Goal: Task Accomplishment & Management: Use online tool/utility

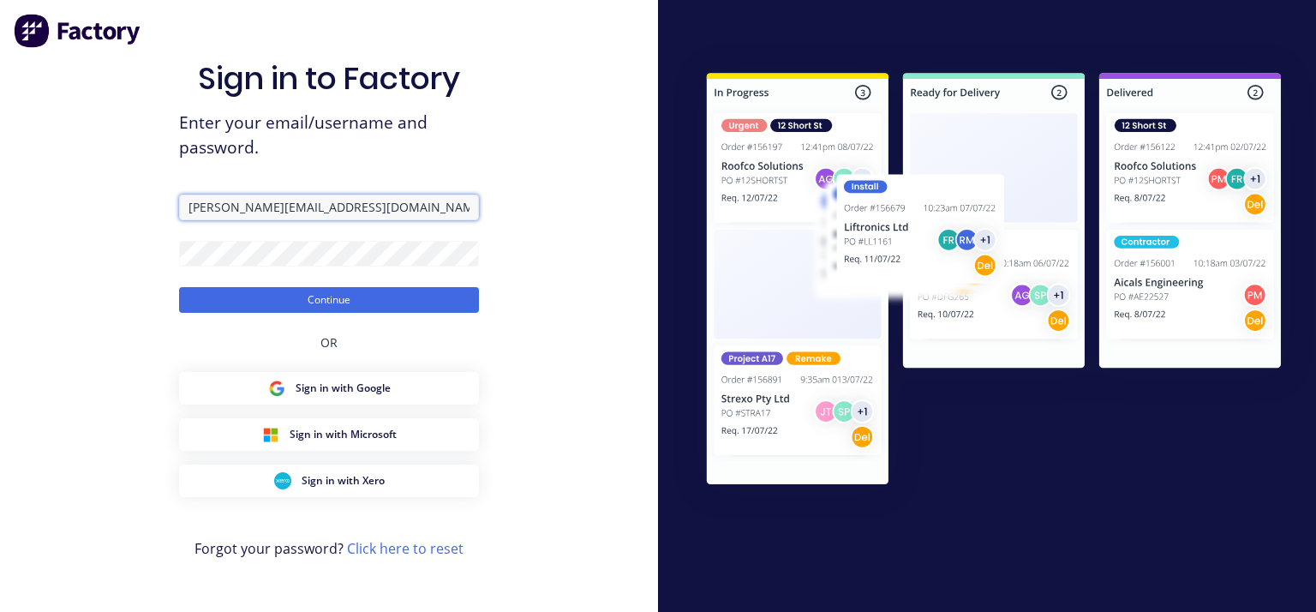
click at [208, 216] on input "greg@metalmorphiclaser.com.au" at bounding box center [329, 207] width 300 height 26
type input "workshop@metalmorphiclaser.com.au"
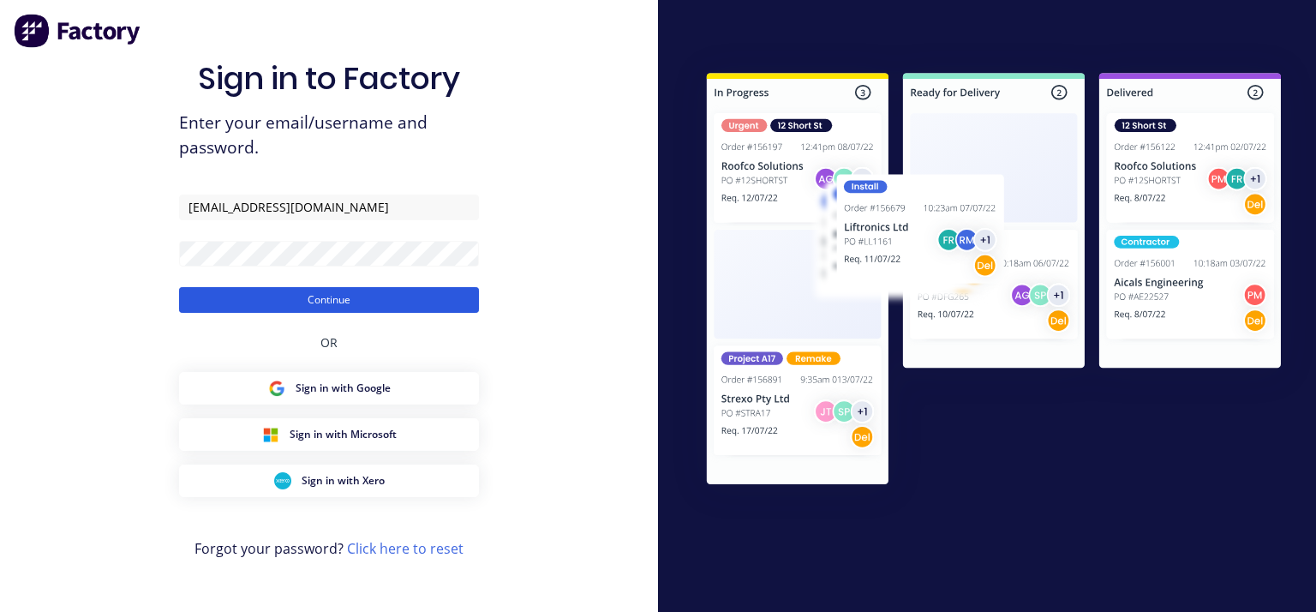
click at [272, 306] on button "Continue" at bounding box center [329, 300] width 300 height 26
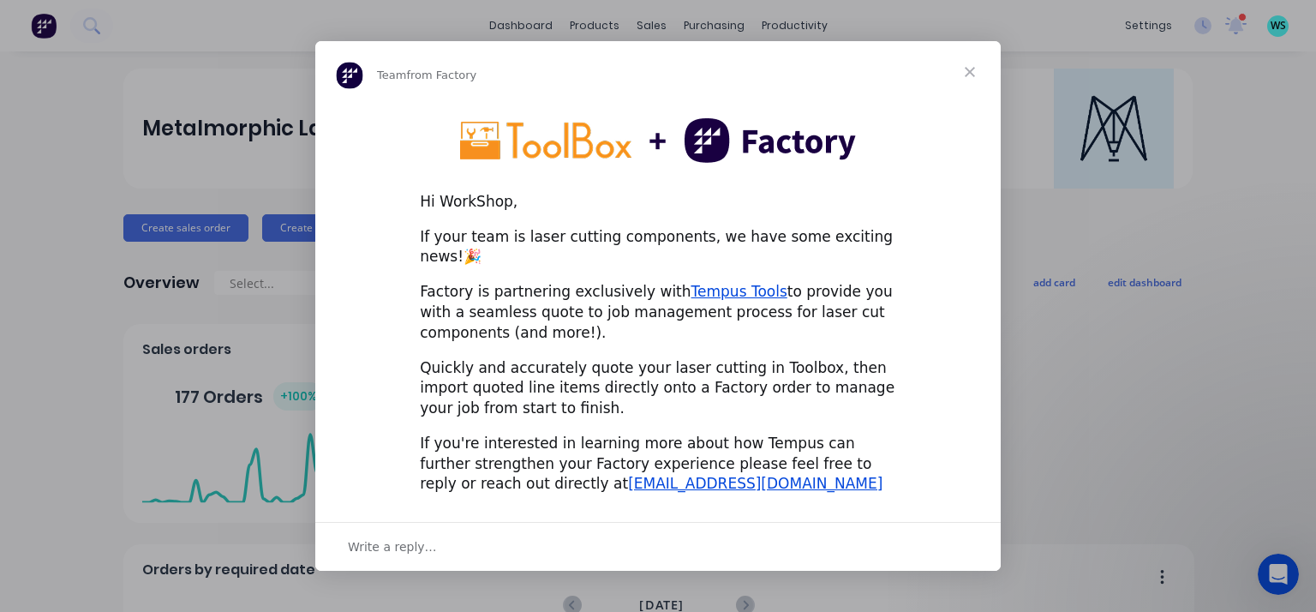
click at [962, 80] on span "Close" at bounding box center [970, 72] width 62 height 62
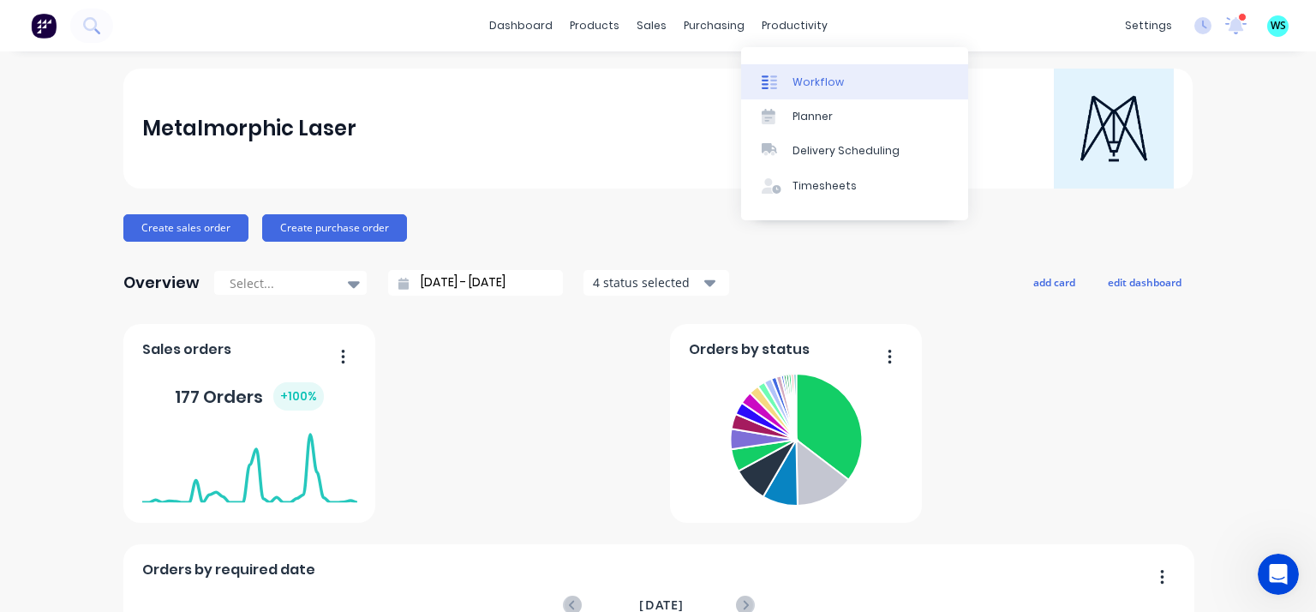
click at [783, 80] on div at bounding box center [775, 82] width 26 height 15
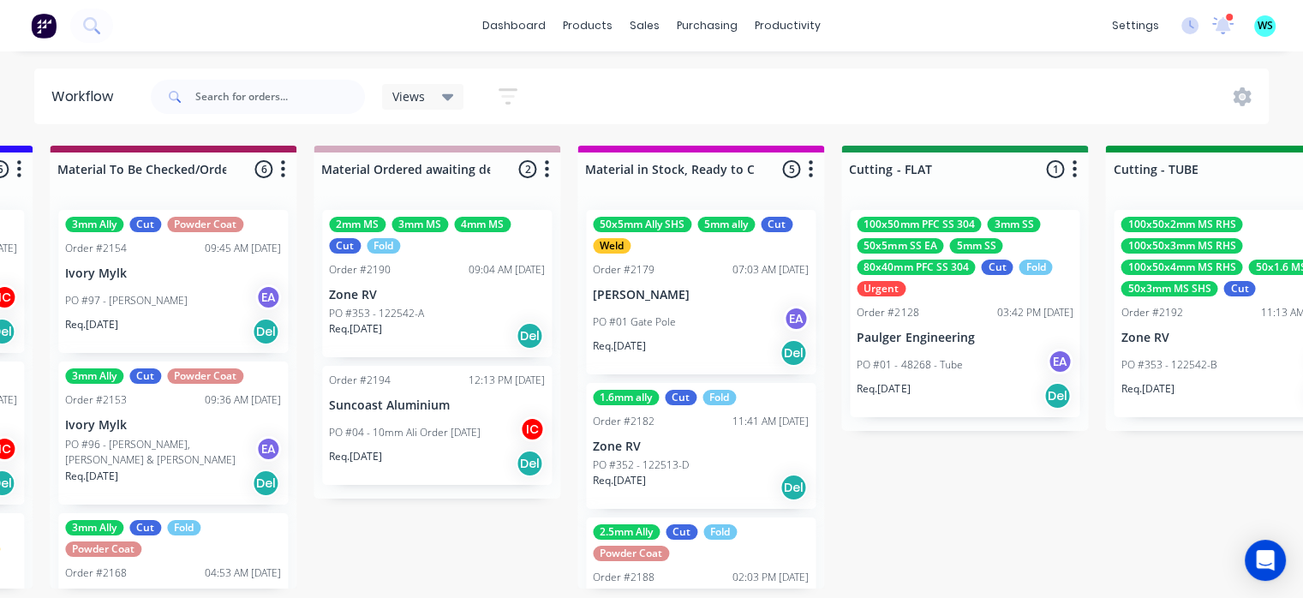
scroll to position [3, 2362]
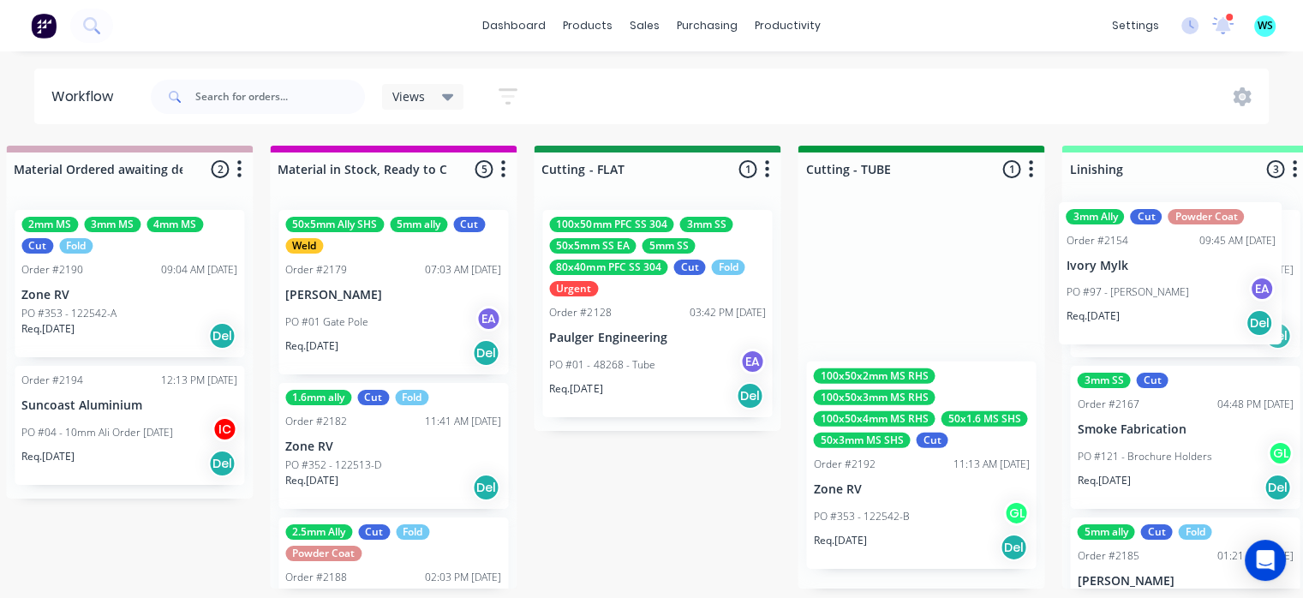
drag, startPoint x: 678, startPoint y: 289, endPoint x: 1081, endPoint y: 261, distance: 403.5
click at [1090, 268] on div "Submitted 15 Status colour #273444 hex #273444 Save Cancel Summaries Total orde…" at bounding box center [734, 367] width 6832 height 443
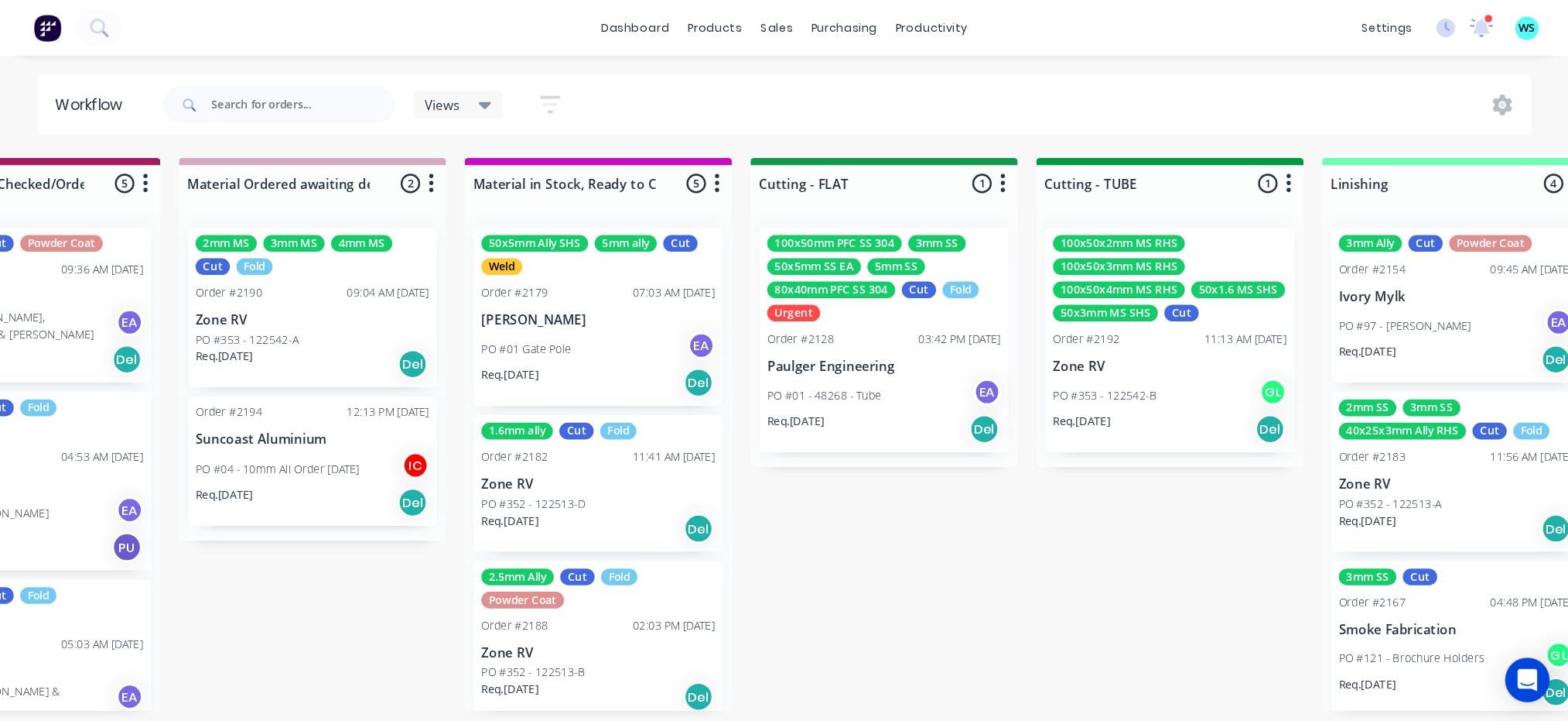
scroll to position [3, 2268]
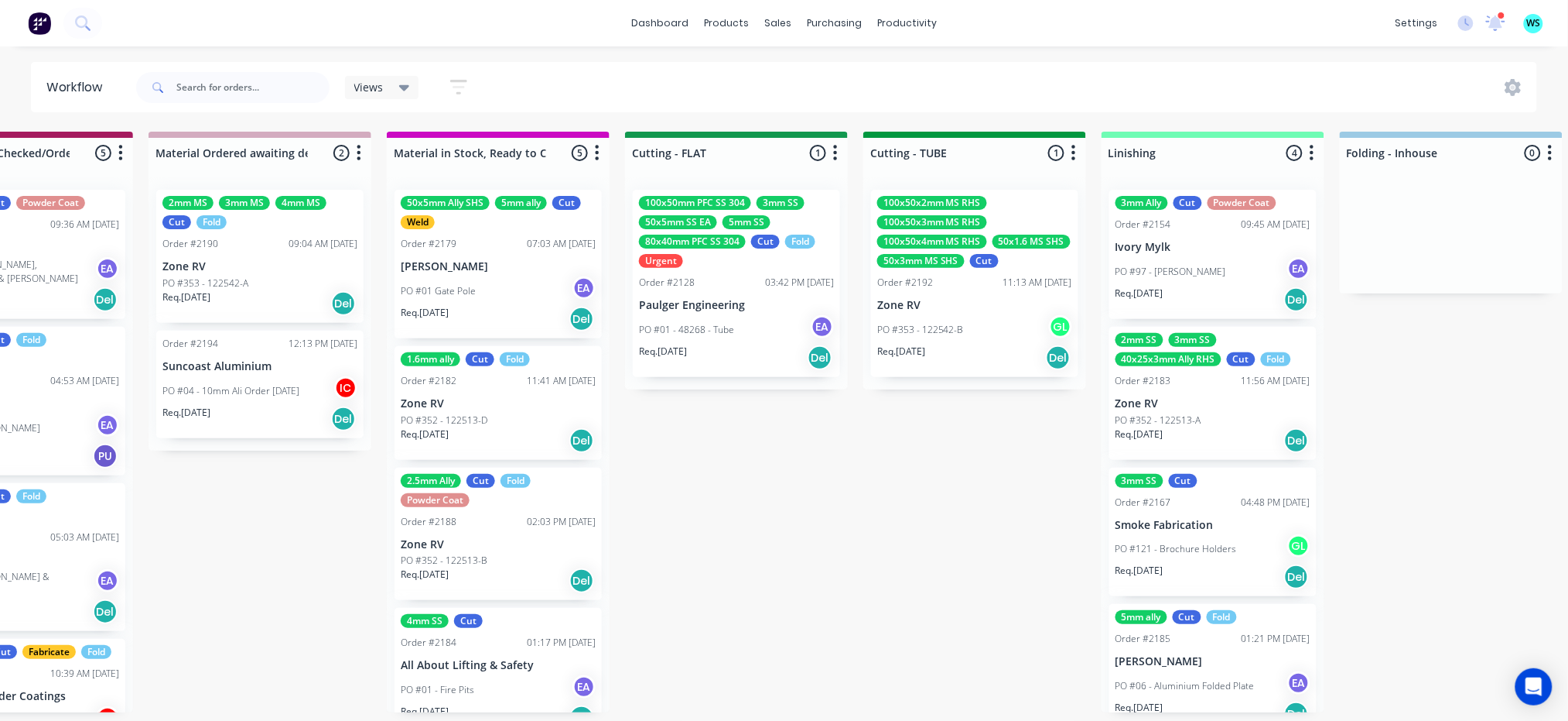
drag, startPoint x: 830, startPoint y: 720, endPoint x: 821, endPoint y: 724, distance: 9.8
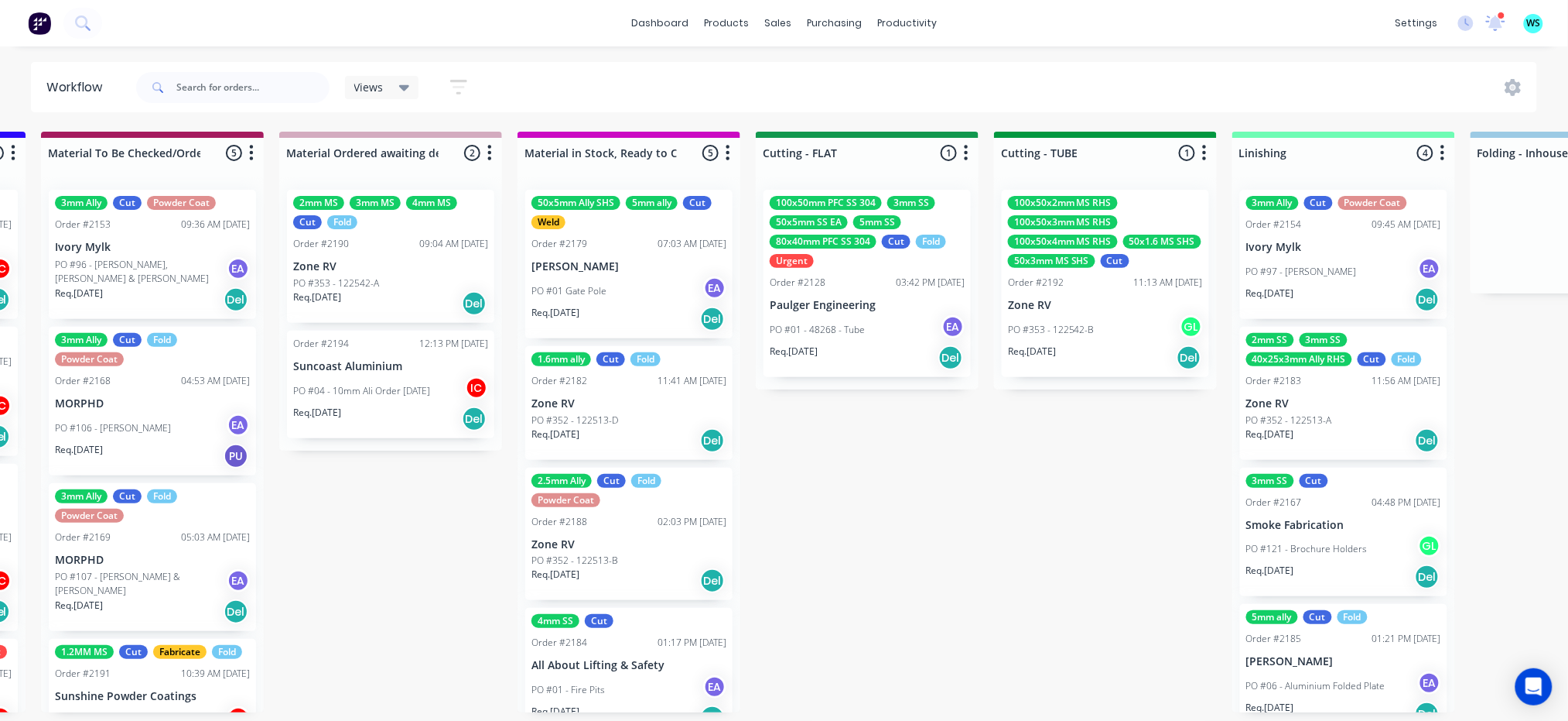
scroll to position [3, 2126]
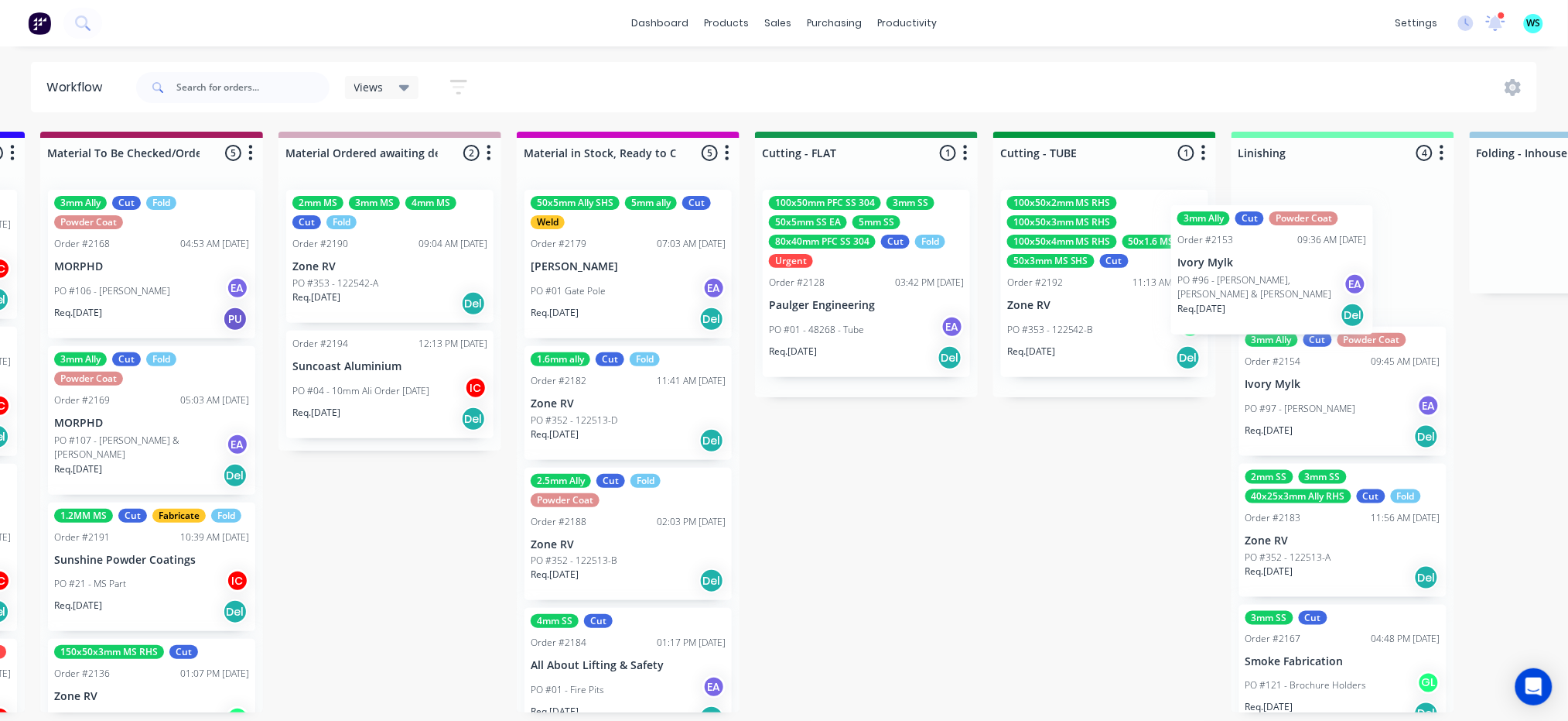
drag, startPoint x: 164, startPoint y: 252, endPoint x: 1293, endPoint y: 267, distance: 1129.1
click at [1188, 267] on div "Submitted 15 Status colour #273444 hex #273444 Save Cancel Summaries Total orde…" at bounding box center [936, 422] width 6171 height 580
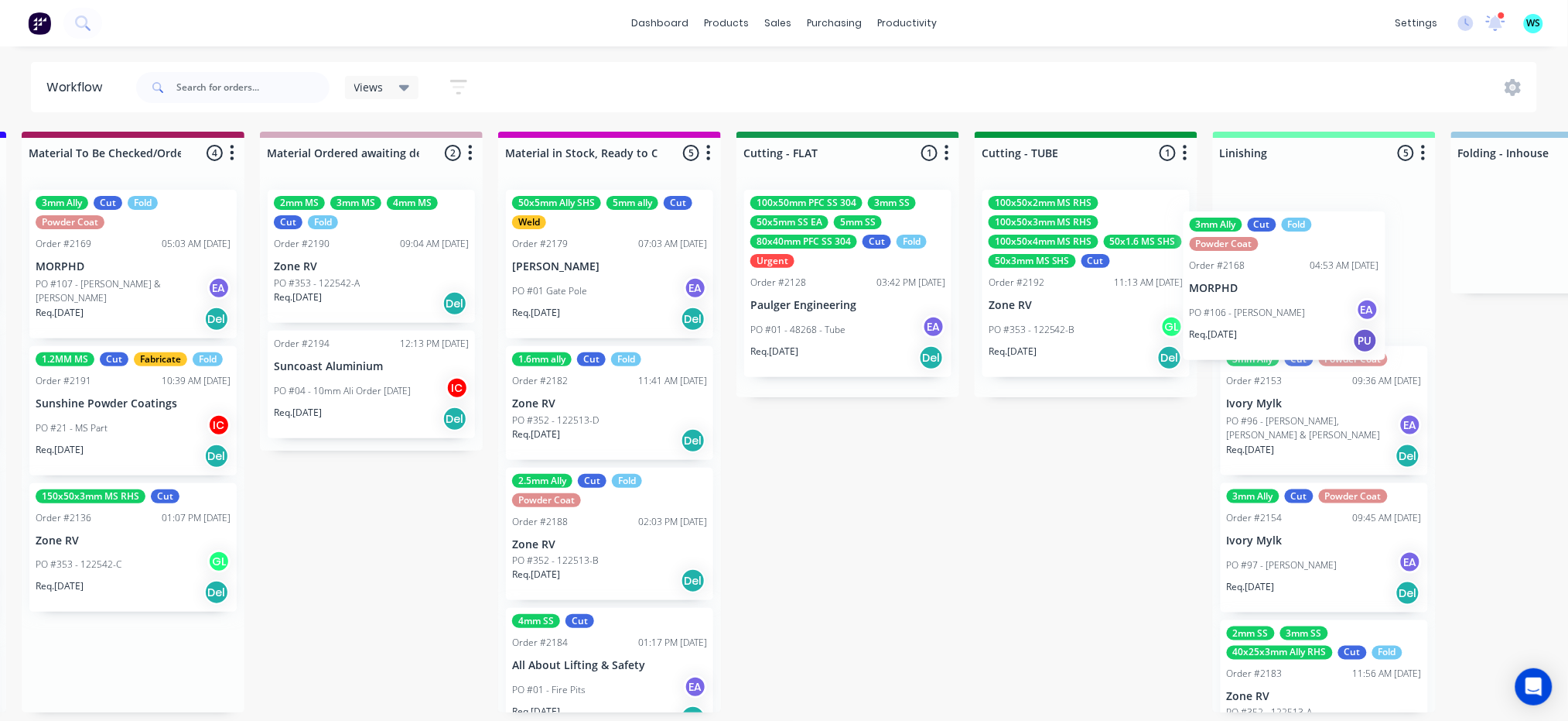
drag, startPoint x: 110, startPoint y: 262, endPoint x: 986, endPoint y: 267, distance: 876.0
click at [1188, 267] on div "Submitted 15 Status colour #273444 hex #273444 Save Cancel Summaries Total orde…" at bounding box center [918, 422] width 6171 height 580
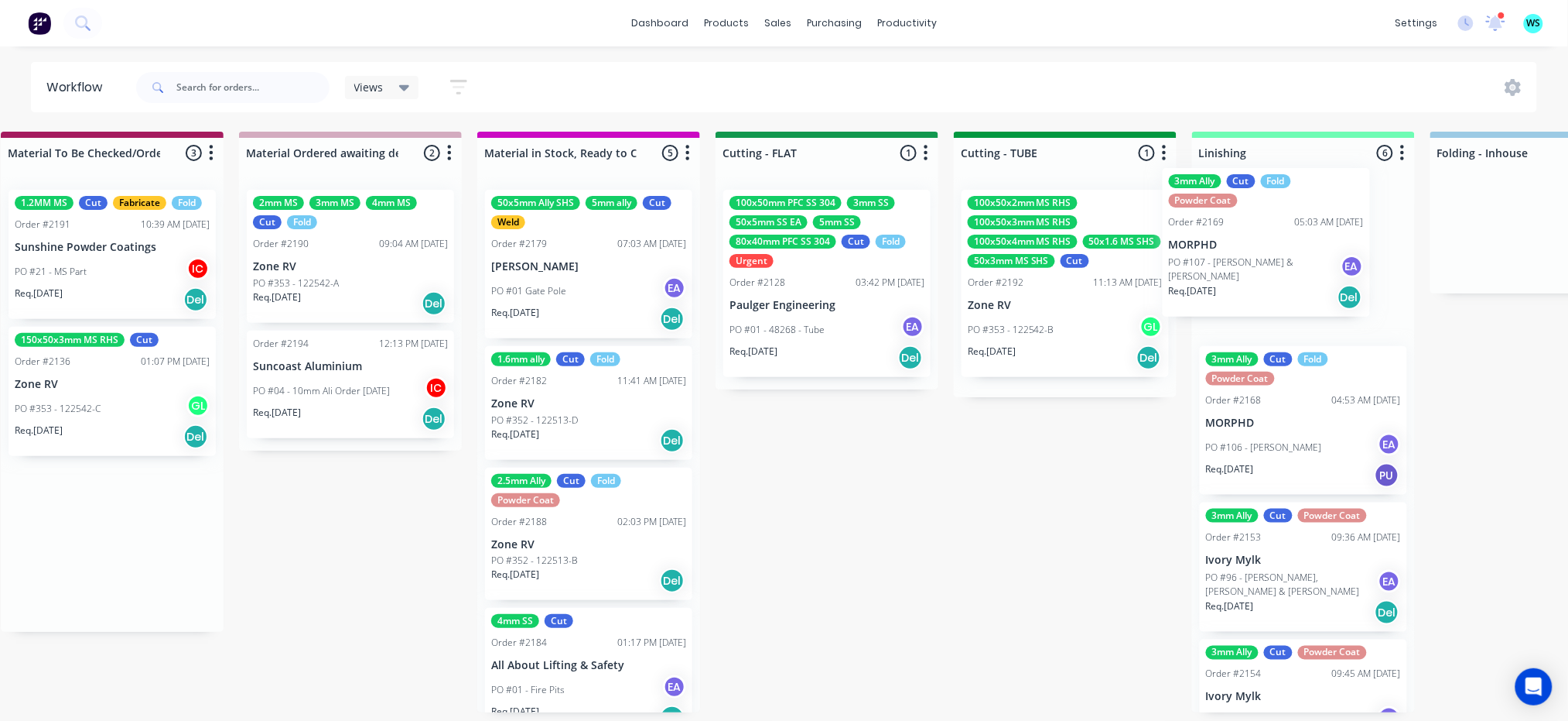
drag, startPoint x: 75, startPoint y: 267, endPoint x: 1227, endPoint y: 251, distance: 1152.1
click at [1188, 251] on div "Submitted 15 Status colour #273444 hex #273444 Save Cancel Summaries Total orde…" at bounding box center [897, 422] width 6171 height 580
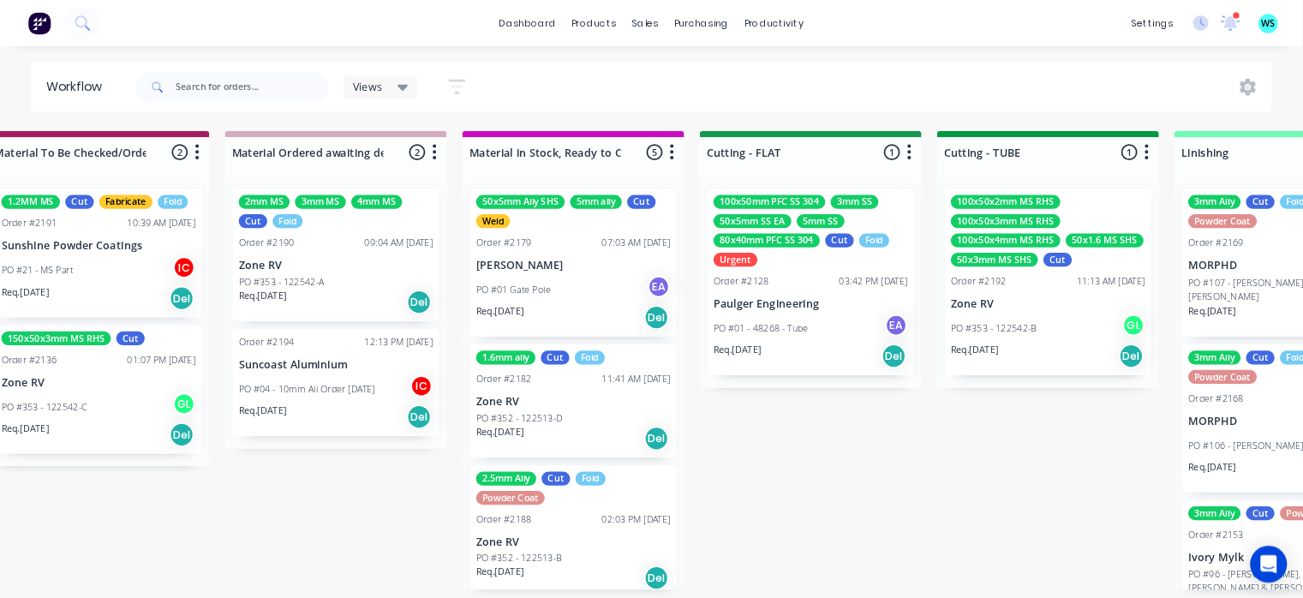
scroll to position [3, 2425]
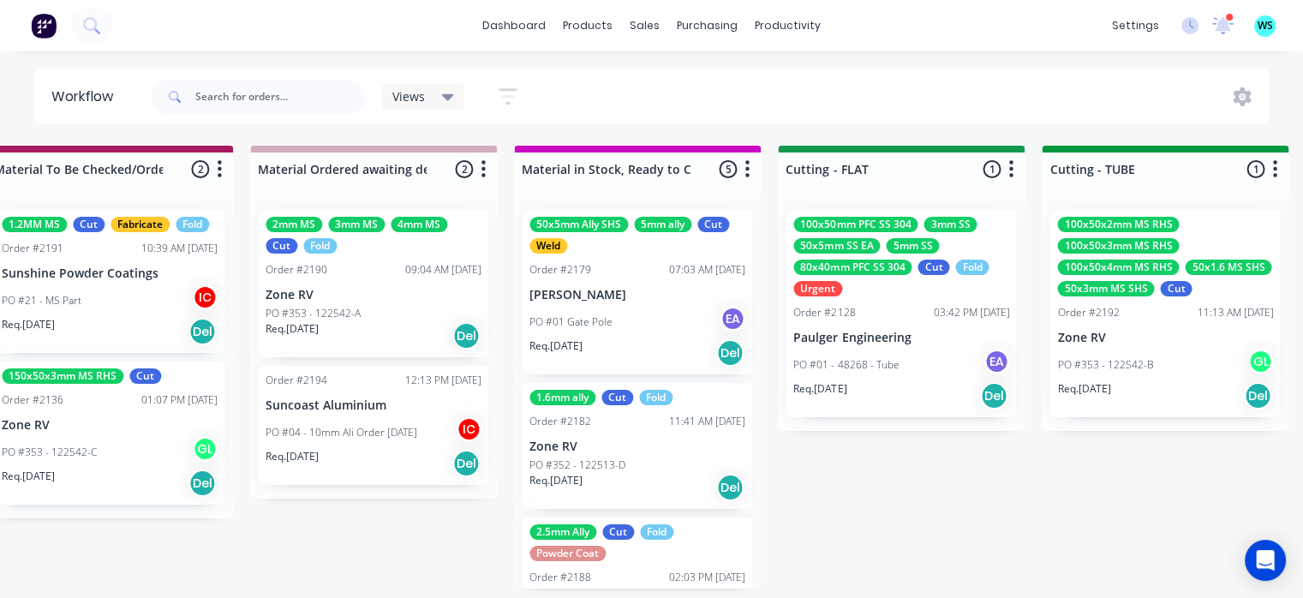
click at [851, 340] on p "Paulger Engineering" at bounding box center [901, 338] width 216 height 15
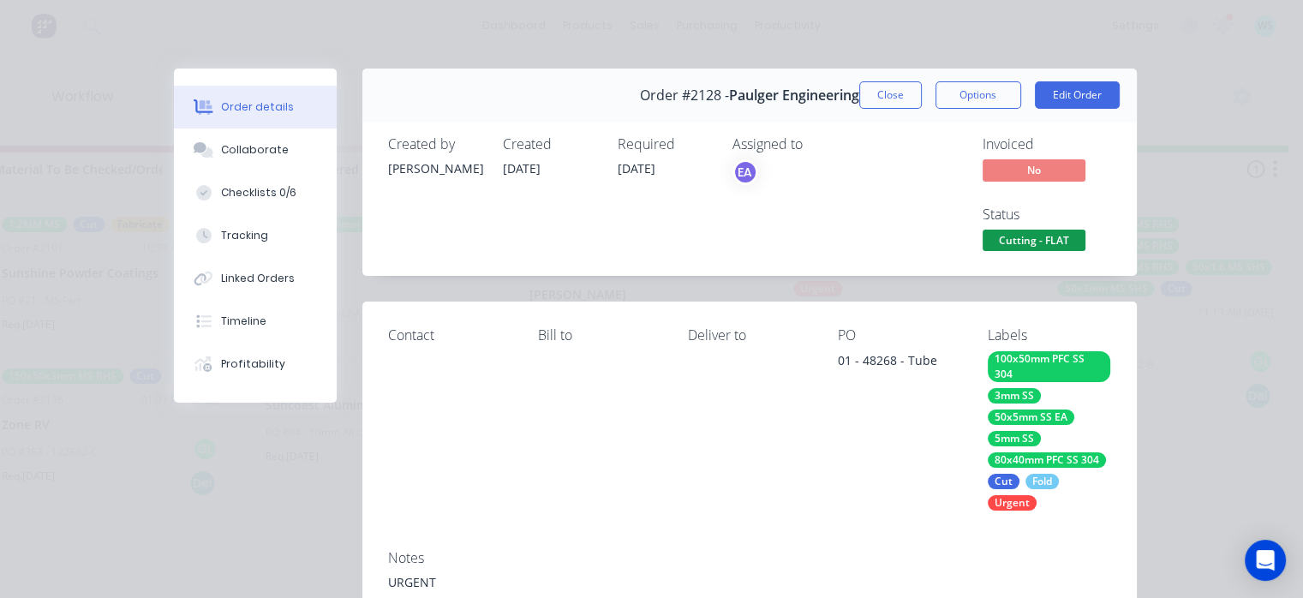
click at [823, 532] on div "Contact Bill to Deliver to PO 01 - 48268 - Tube Labels 100x50mm PFC SS 304 3mm …" at bounding box center [749, 419] width 774 height 234
click at [246, 188] on div "Checklists 0/6" at bounding box center [258, 192] width 75 height 15
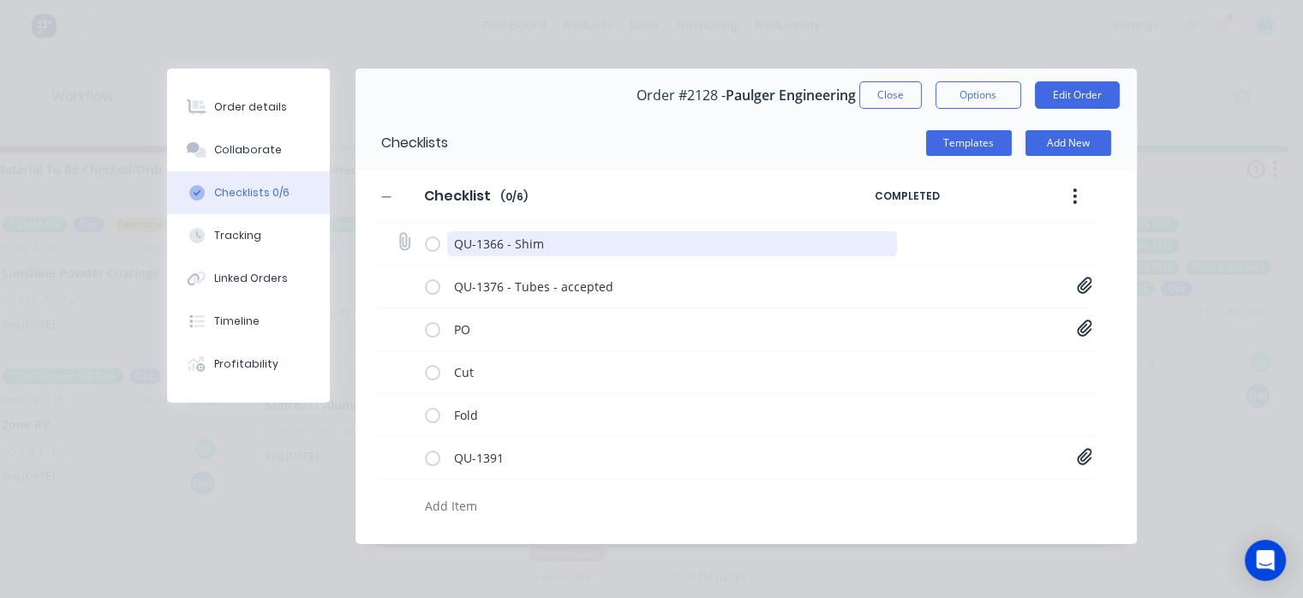
type textarea "x"
